Goal: Book appointment/travel/reservation

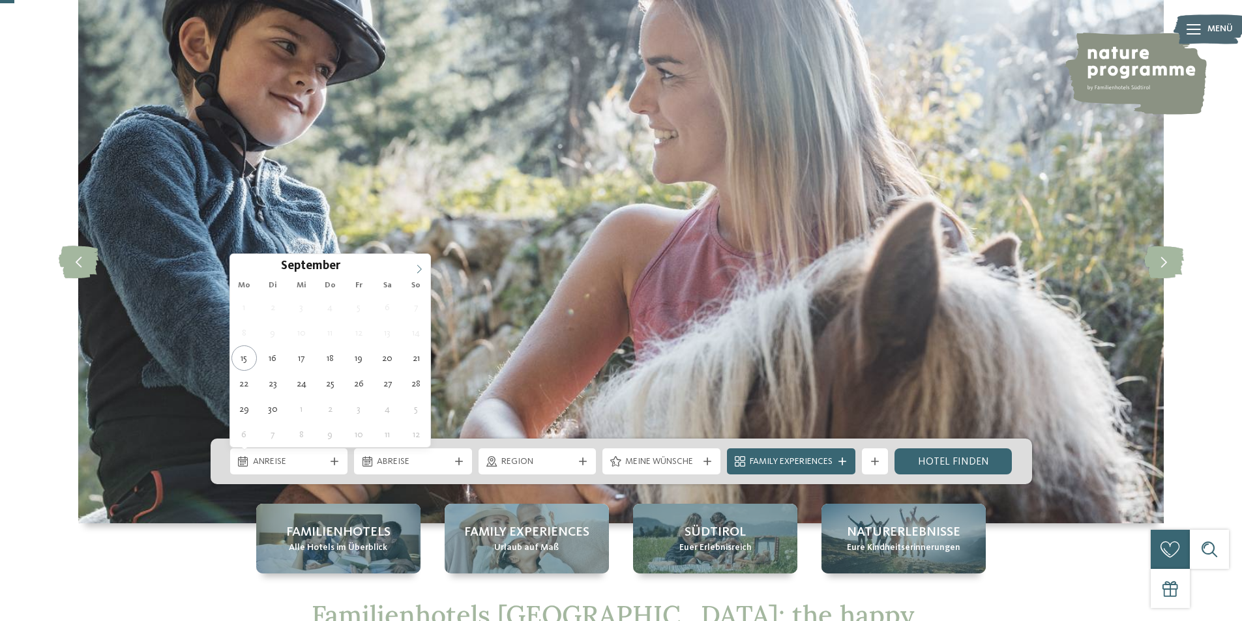
click at [420, 270] on icon at bounding box center [419, 269] width 9 height 9
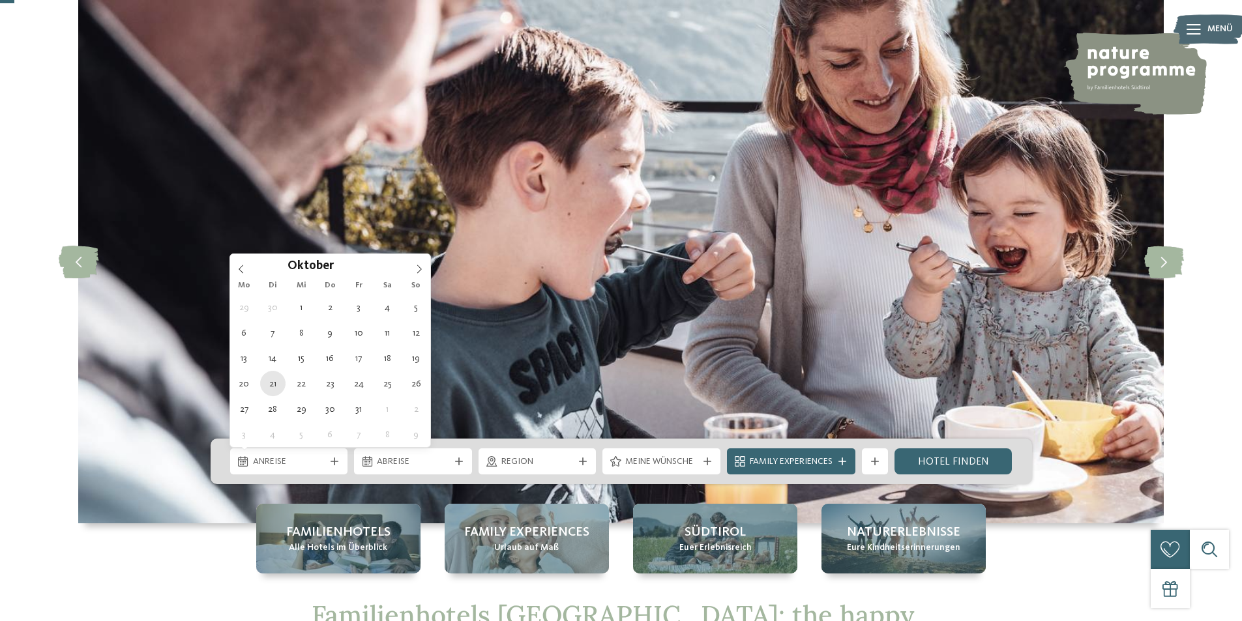
type div "[DATE]"
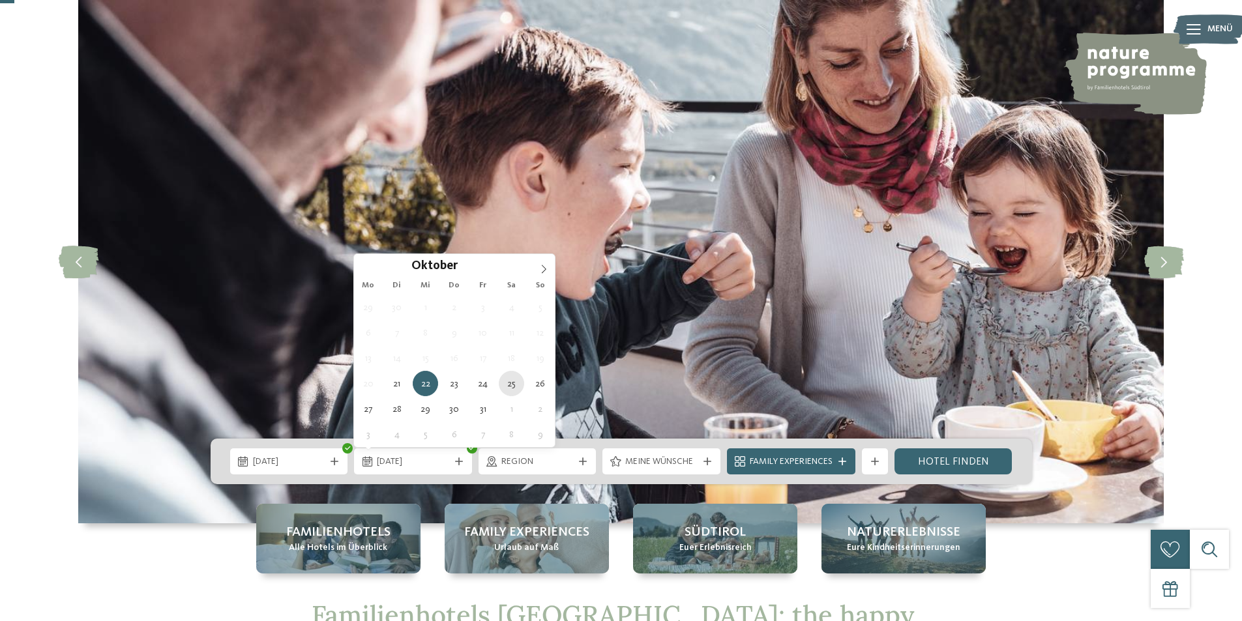
type div "[DATE]"
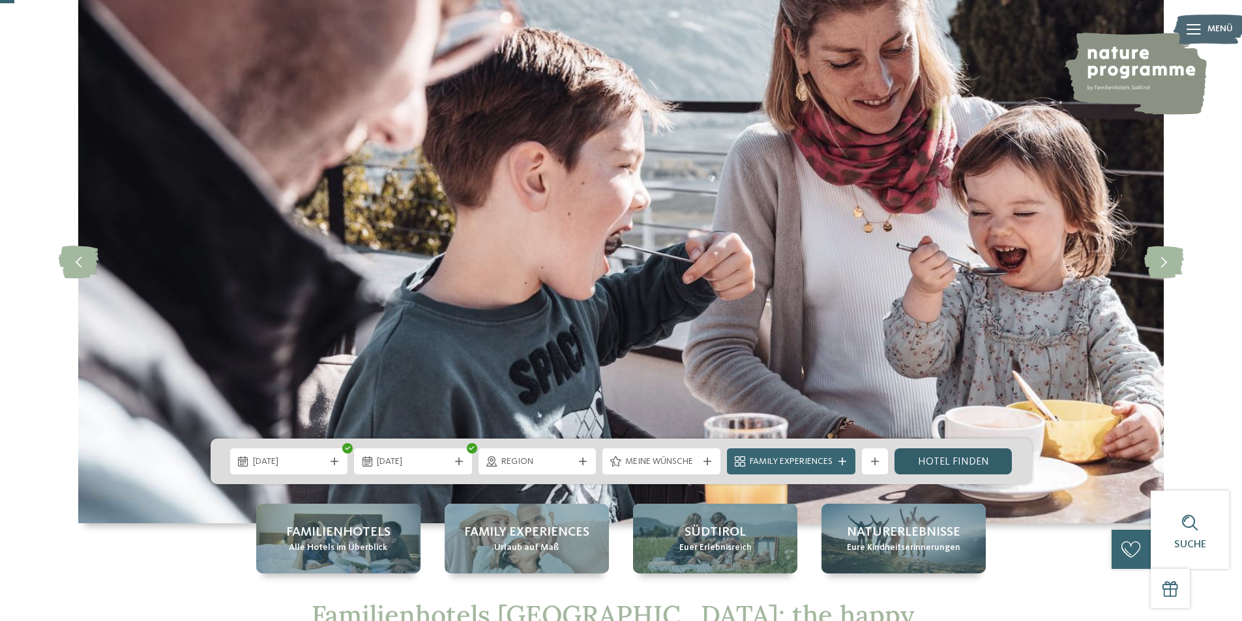
click at [941, 465] on link "Hotel finden" at bounding box center [953, 461] width 118 height 26
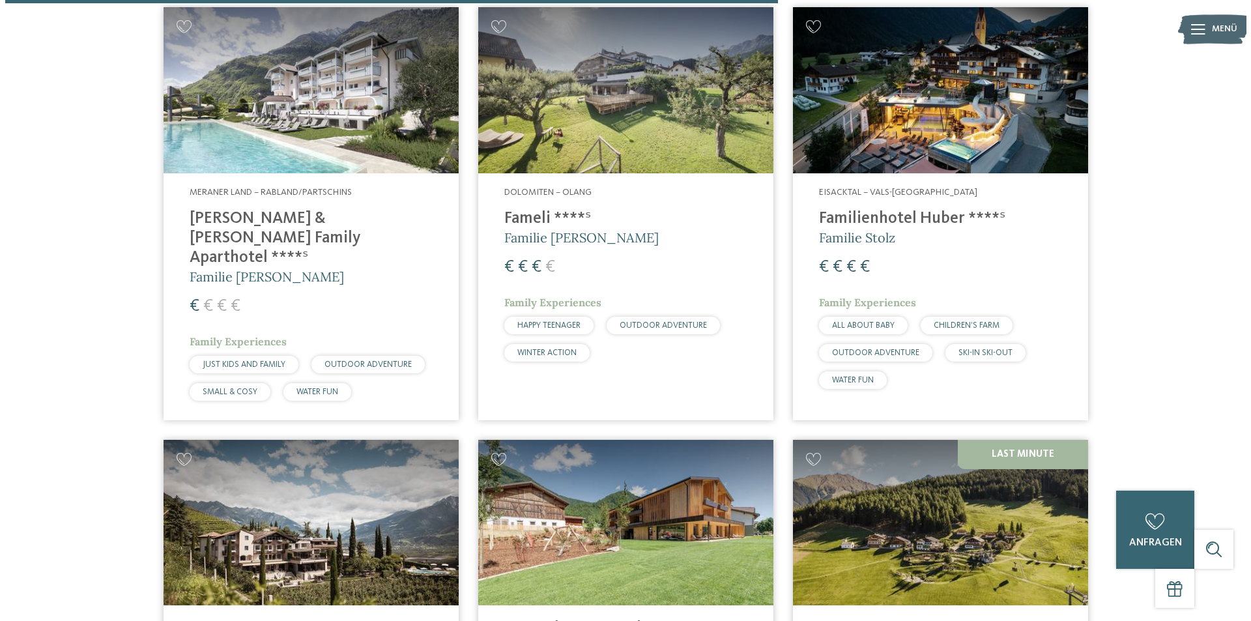
scroll to position [2057, 0]
